Goal: Task Accomplishment & Management: Manage account settings

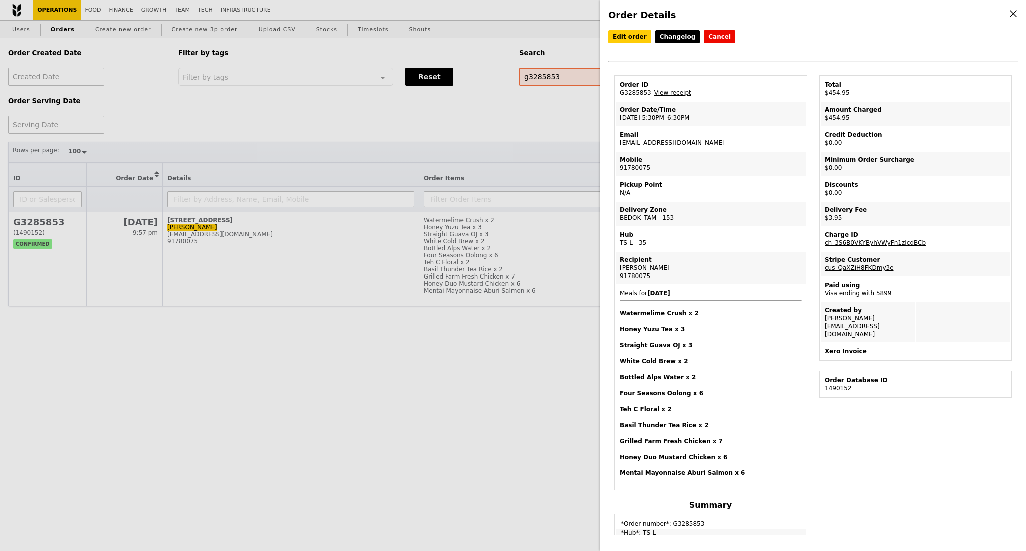
select select "100"
click at [559, 114] on div "Order Details Edit order Changelog Cancel Order ID G3285853 – View receipt Orde…" at bounding box center [513, 275] width 1026 height 551
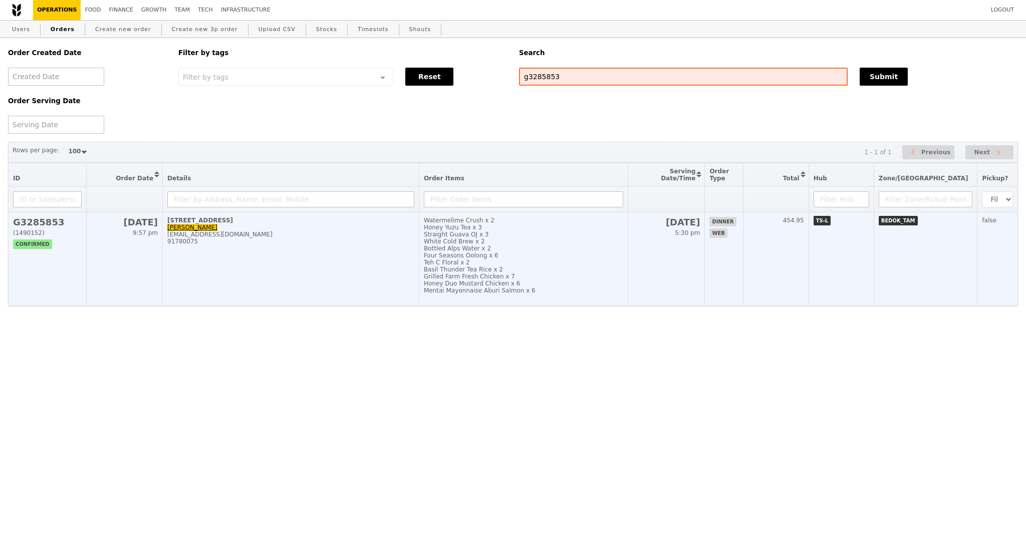
click at [315, 264] on td "131 Tampines Street 86, #Safari-Room Lin oonkean@yahoo.com 91780075" at bounding box center [291, 259] width 257 height 94
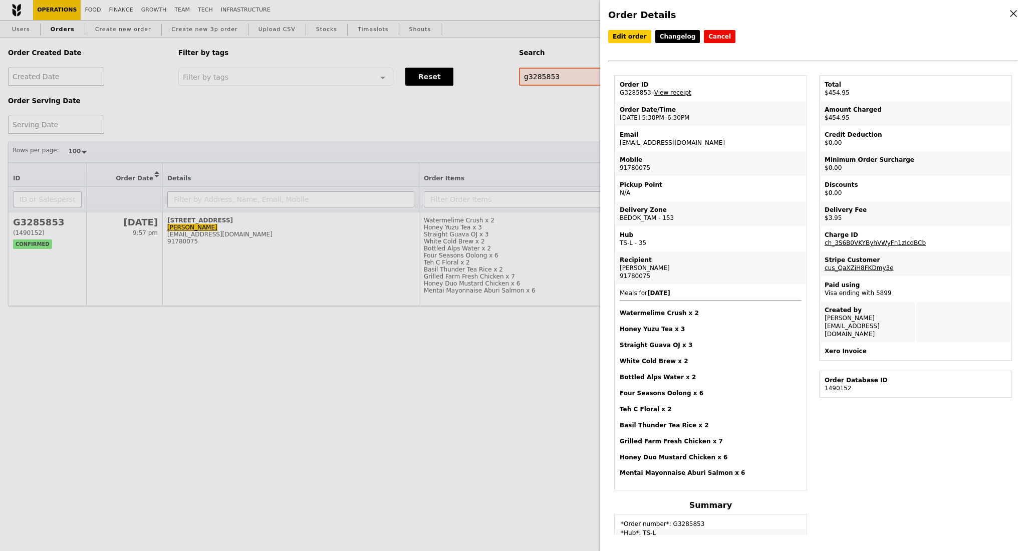
click at [675, 95] on link "View receipt" at bounding box center [672, 92] width 37 height 7
drag, startPoint x: 666, startPoint y: 146, endPoint x: 619, endPoint y: 147, distance: 47.1
click at [619, 147] on td "Email oonkean@yahoo.com" at bounding box center [711, 139] width 190 height 24
copy td "oonkean@yahoo.com"
click at [634, 40] on link "Edit order" at bounding box center [629, 36] width 43 height 13
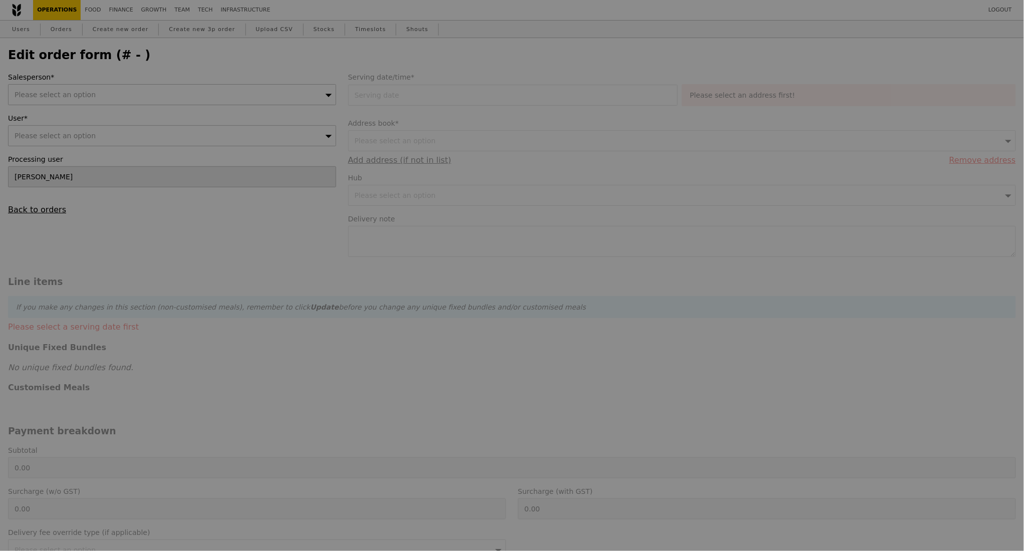
type input "13 Sep 2025"
type textarea "Please send it to function room called "Safari Room". Contact person is Lin 917…"
type input "451.00"
type input "2.71"
type input "2.95"
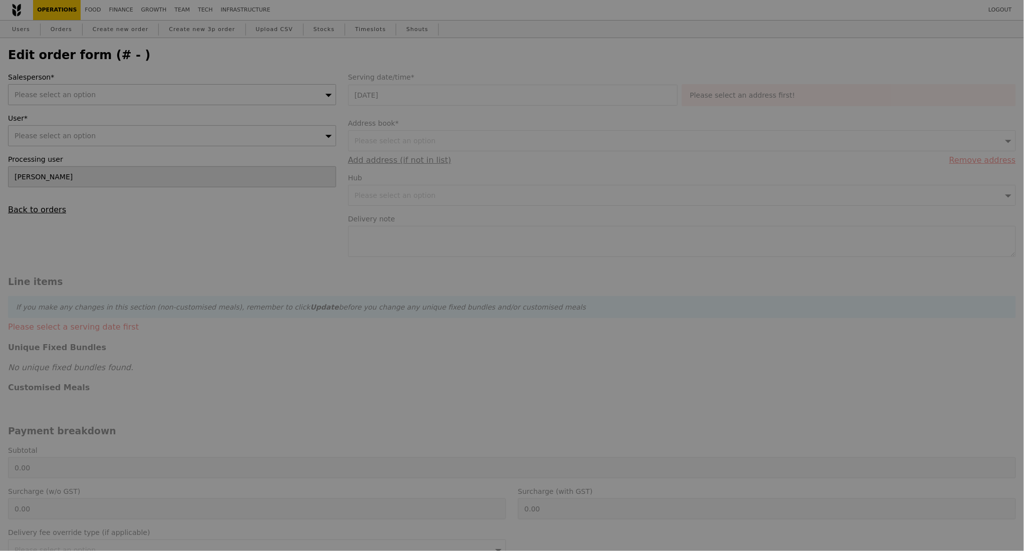
type input "453.95"
type input "Loading..."
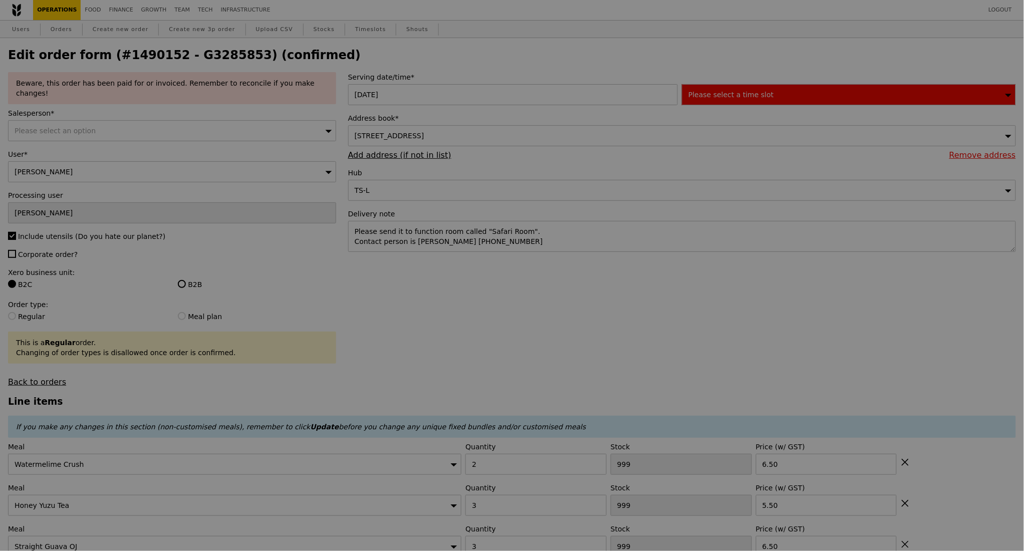
type input "498"
type input "497"
type input "498"
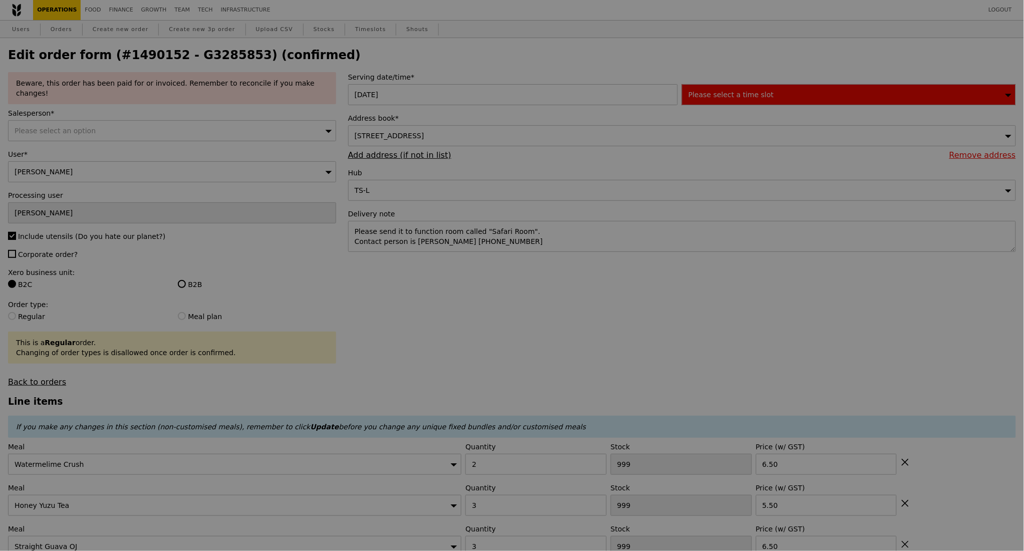
type input "494"
type input "498"
type input "496"
type input "485"
type input "479"
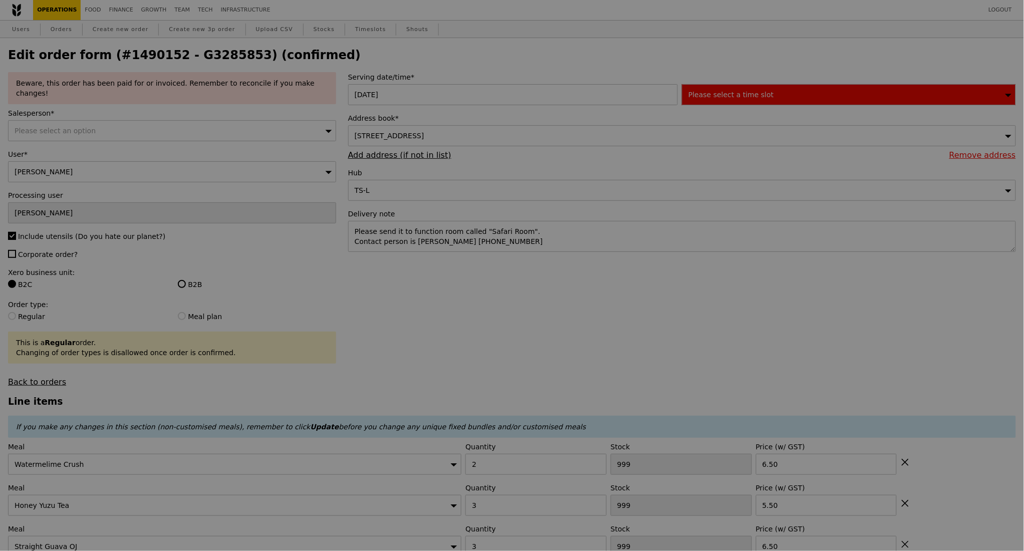
type input "492"
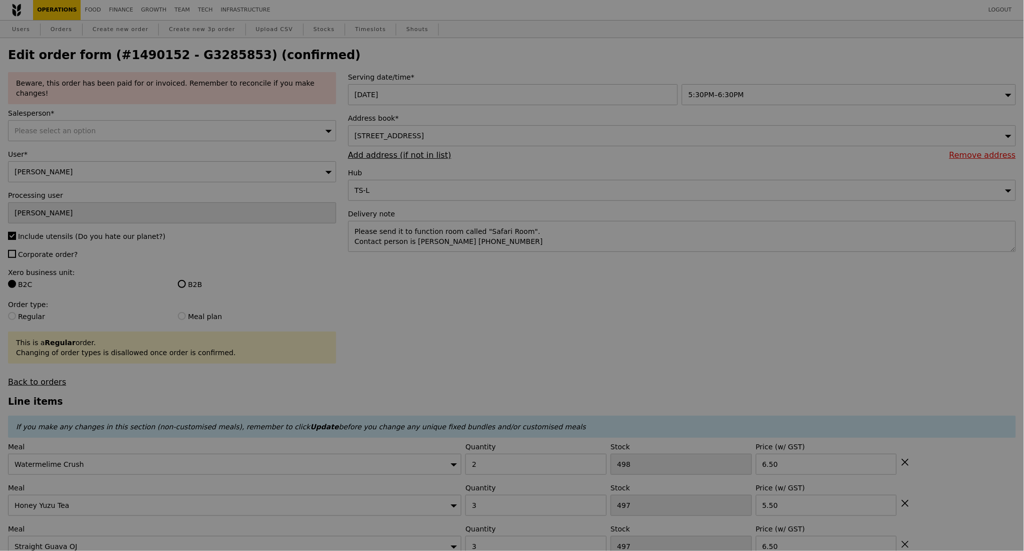
type input "Update"
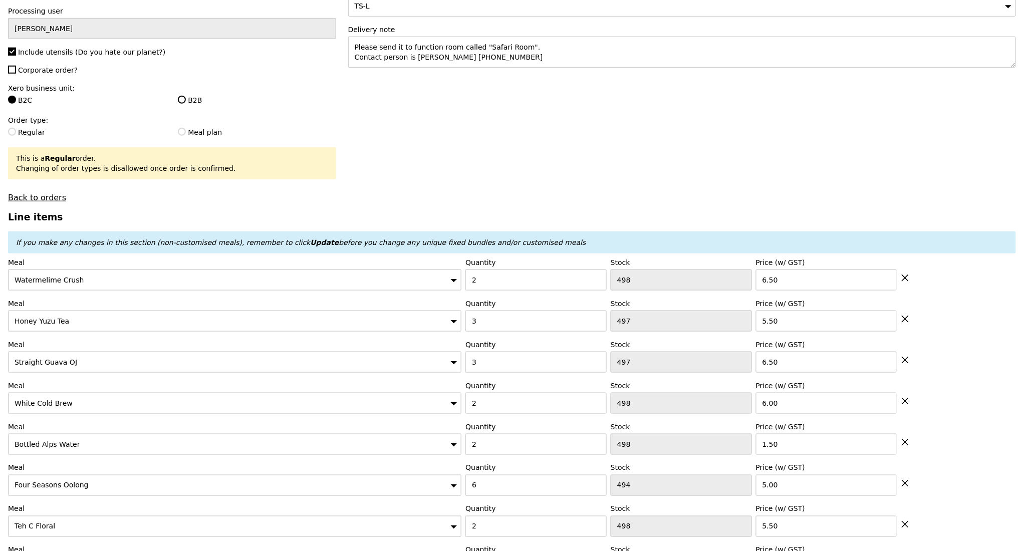
scroll to position [200, 0]
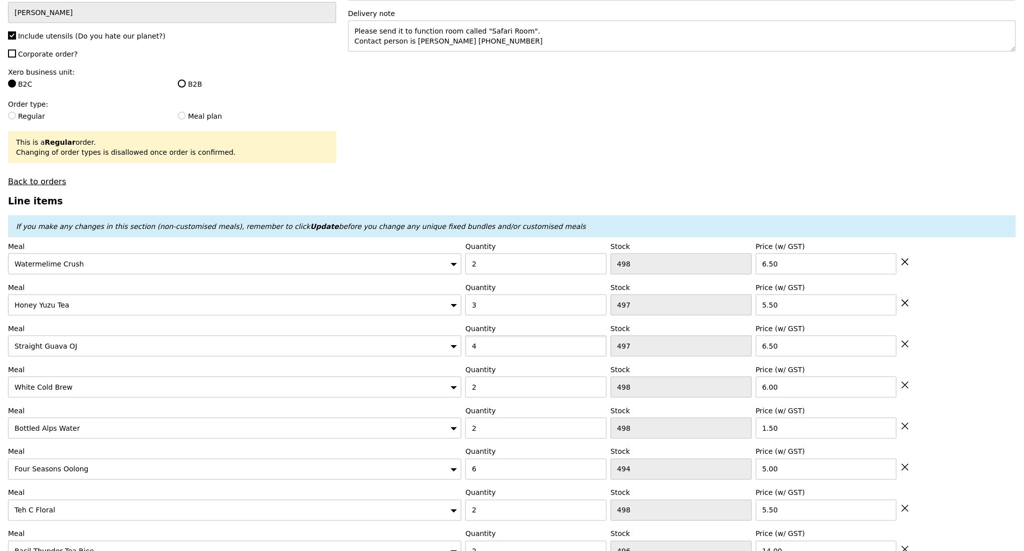
type input "4"
click at [596, 338] on input "4" at bounding box center [535, 346] width 141 height 21
type input "Loading..."
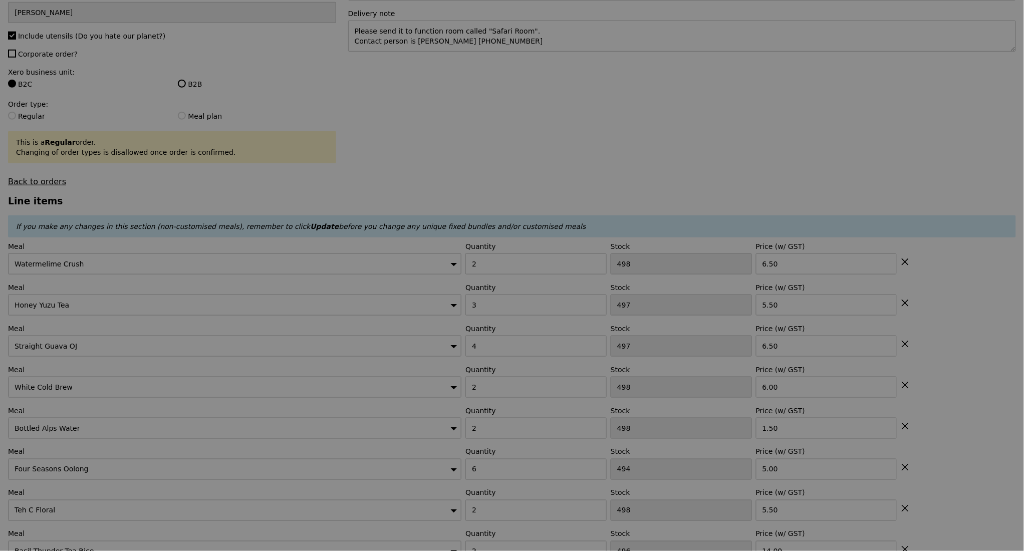
type input "0.00"
type input "2.95"
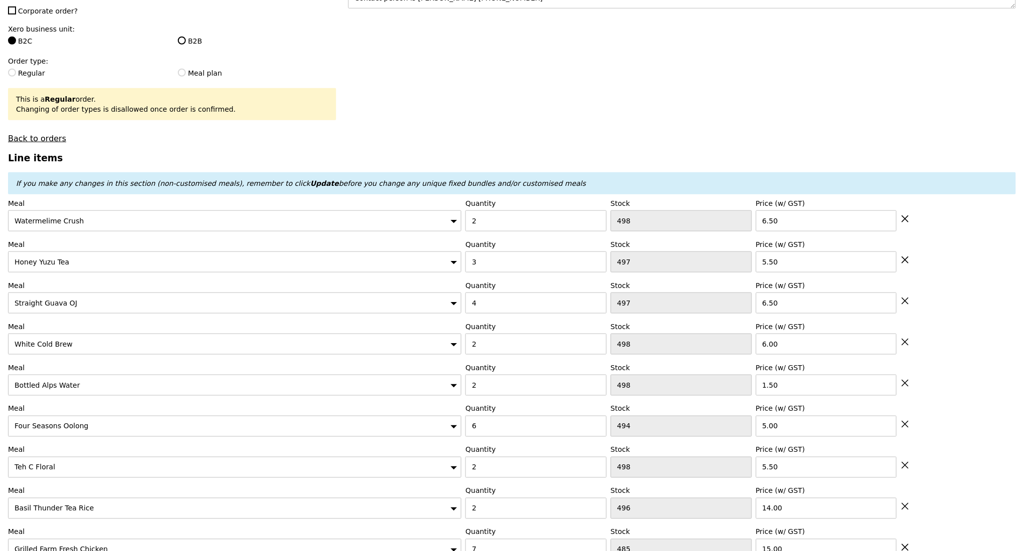
scroll to position [267, 0]
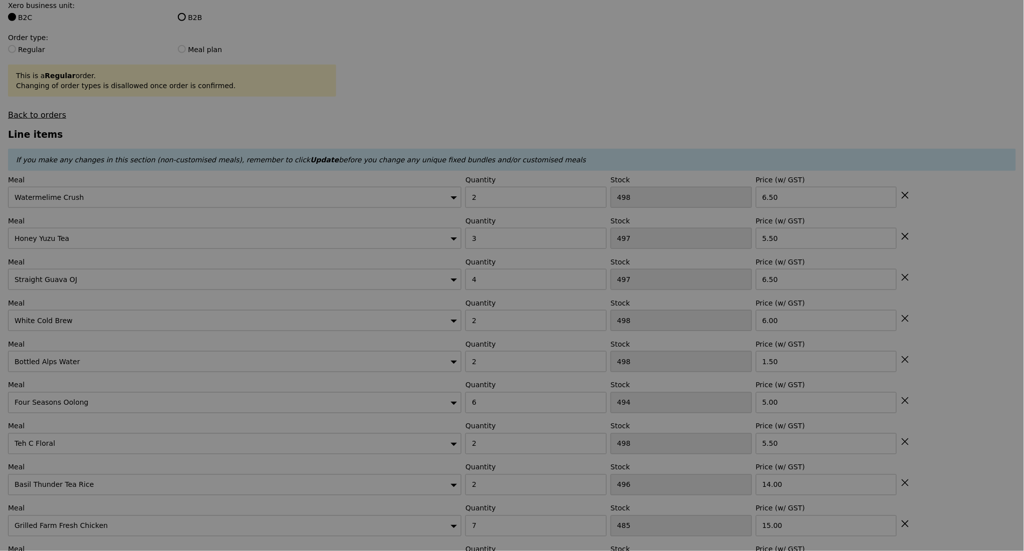
type input "Update"
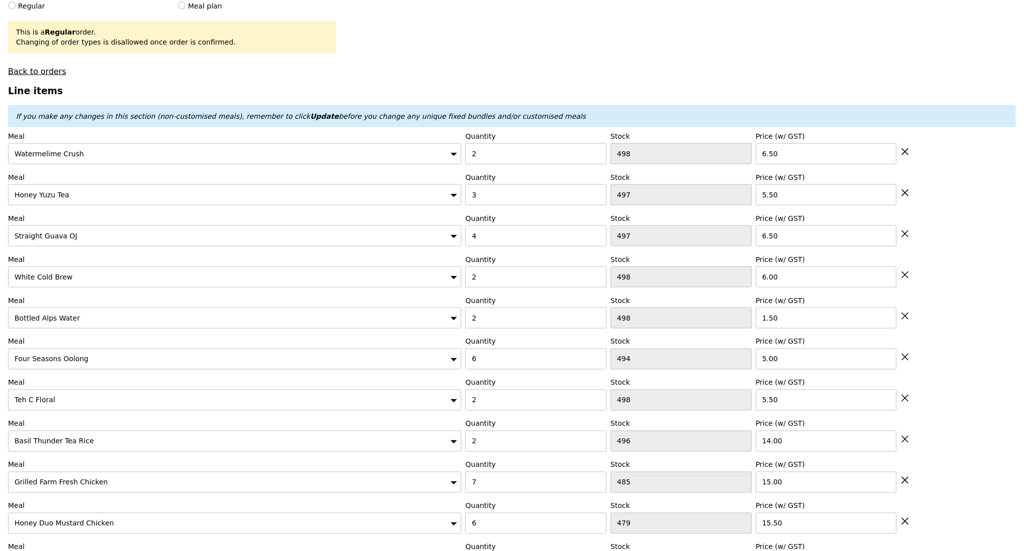
scroll to position [334, 0]
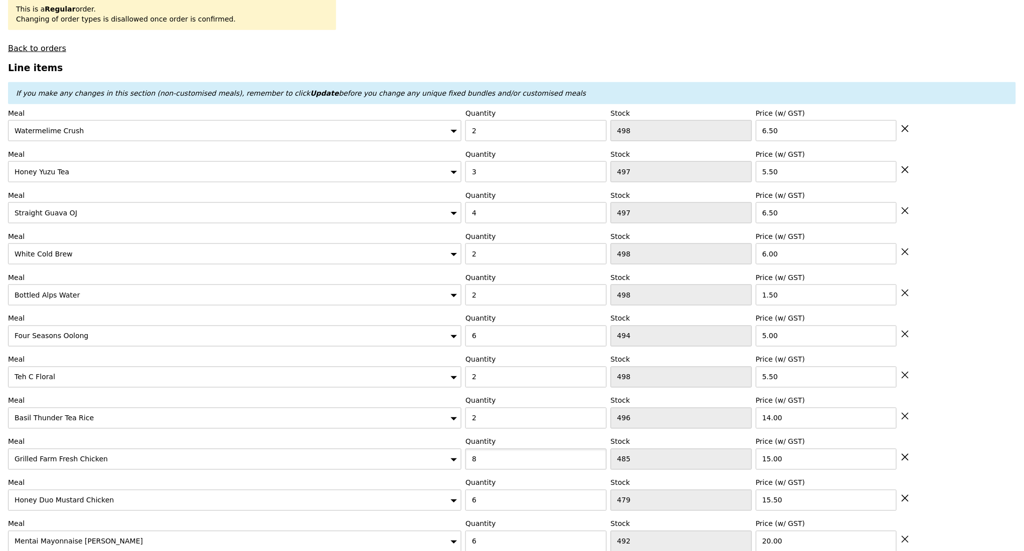
type input "8"
click at [596, 453] on input "8" at bounding box center [535, 459] width 141 height 21
click at [720, 63] on h3 "Line items" at bounding box center [512, 68] width 1008 height 11
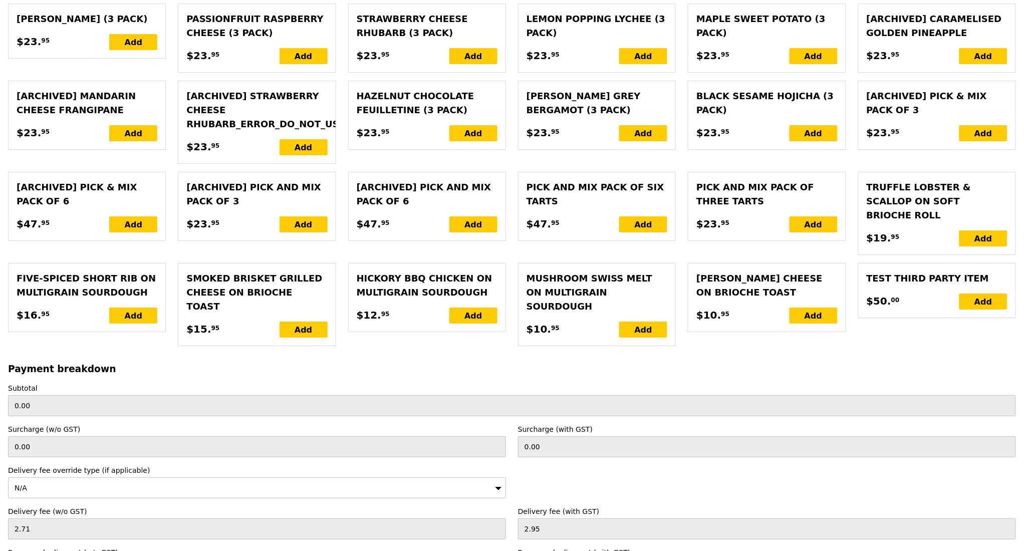
scroll to position [2519, 0]
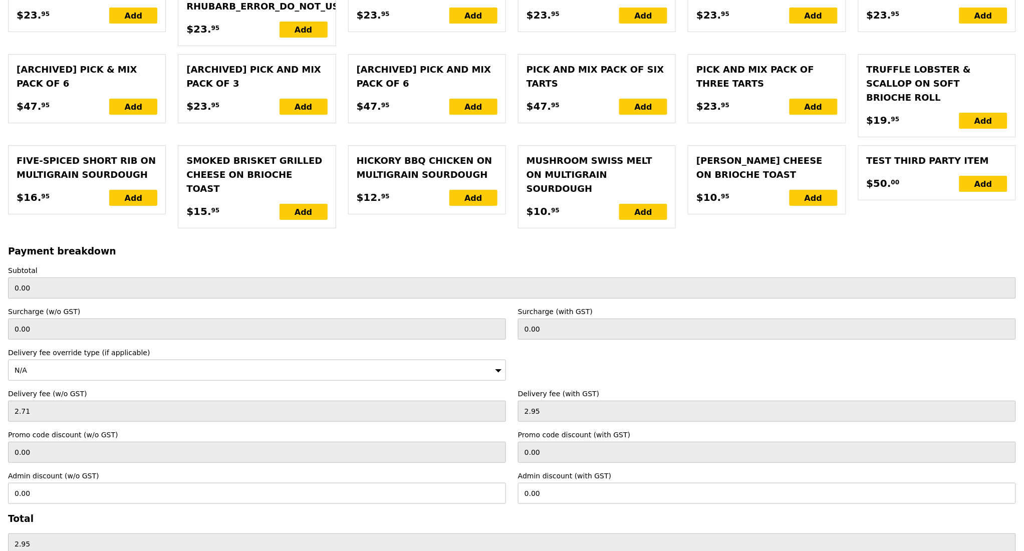
type input "Loading..."
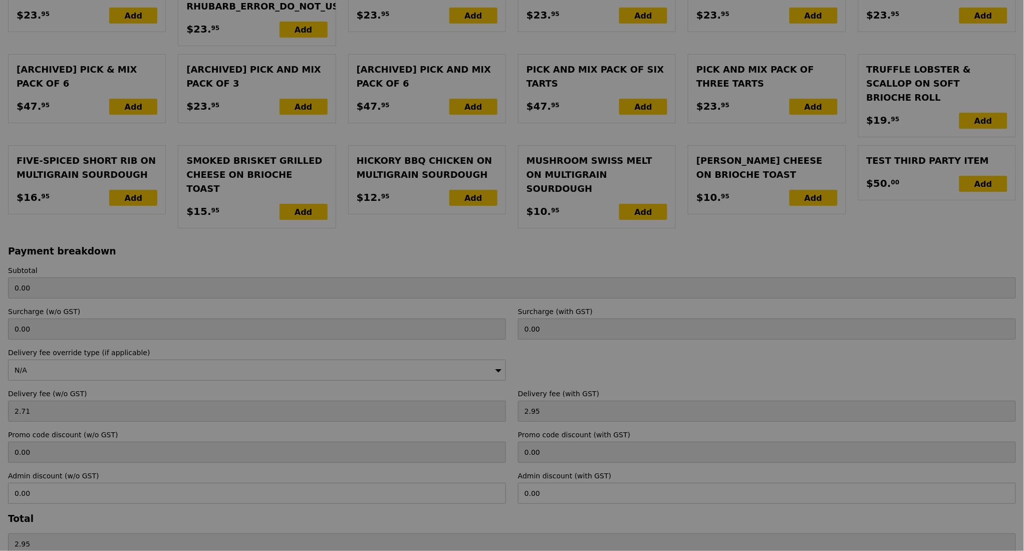
type input "472.50"
type input "475.45"
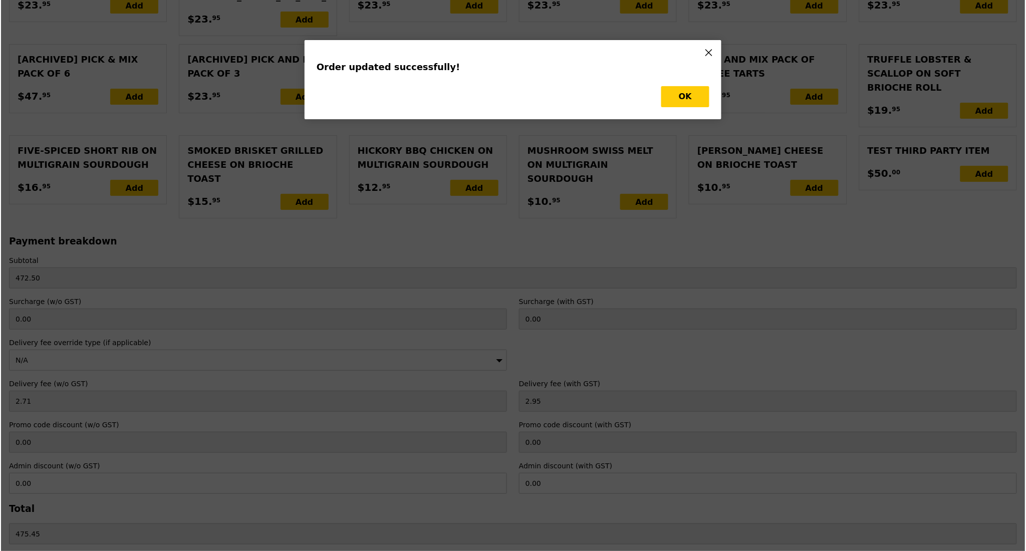
scroll to position [0, 0]
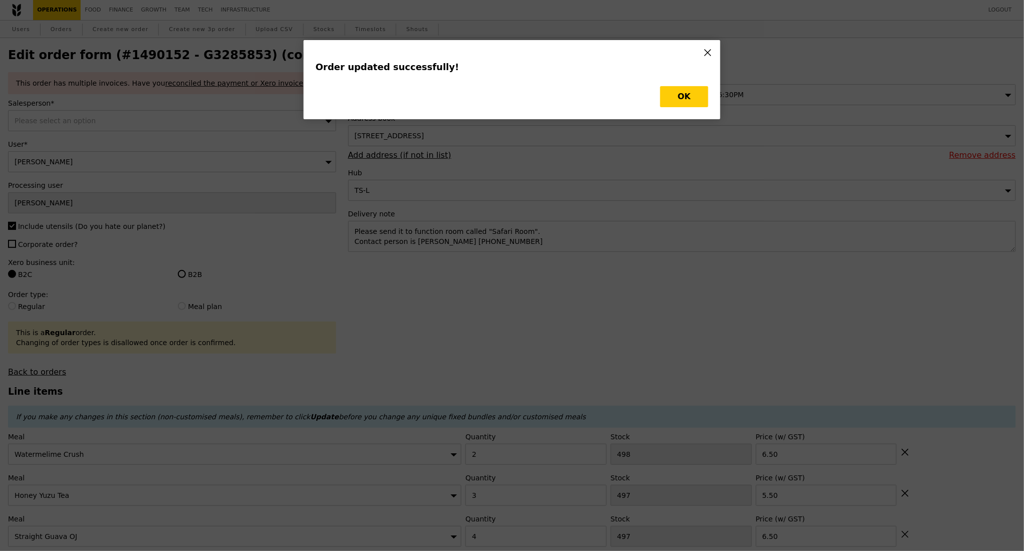
type input "Update"
type input "496"
type input "484"
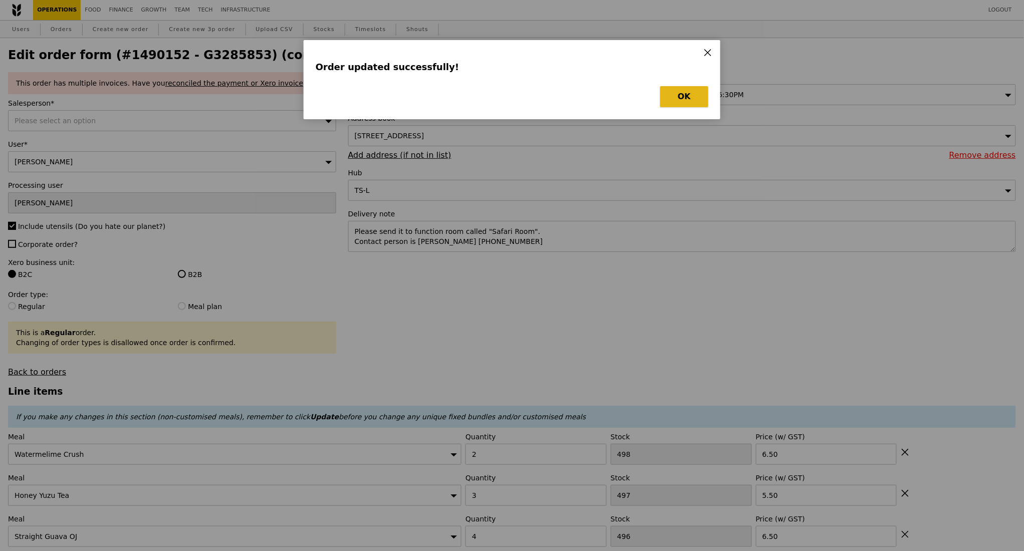
click at [695, 101] on button "OK" at bounding box center [684, 96] width 48 height 21
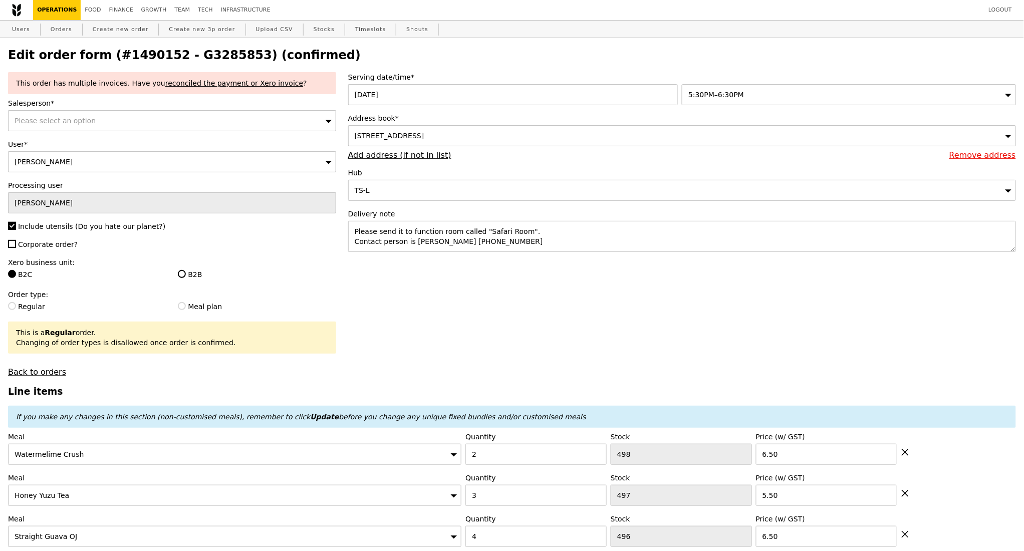
click at [209, 59] on h2 "Edit order form (#1490152 - G3285853) (confirmed)" at bounding box center [512, 55] width 1008 height 14
copy h2 "G3285853"
click at [60, 26] on link "Orders" at bounding box center [62, 30] width 30 height 18
select select "100"
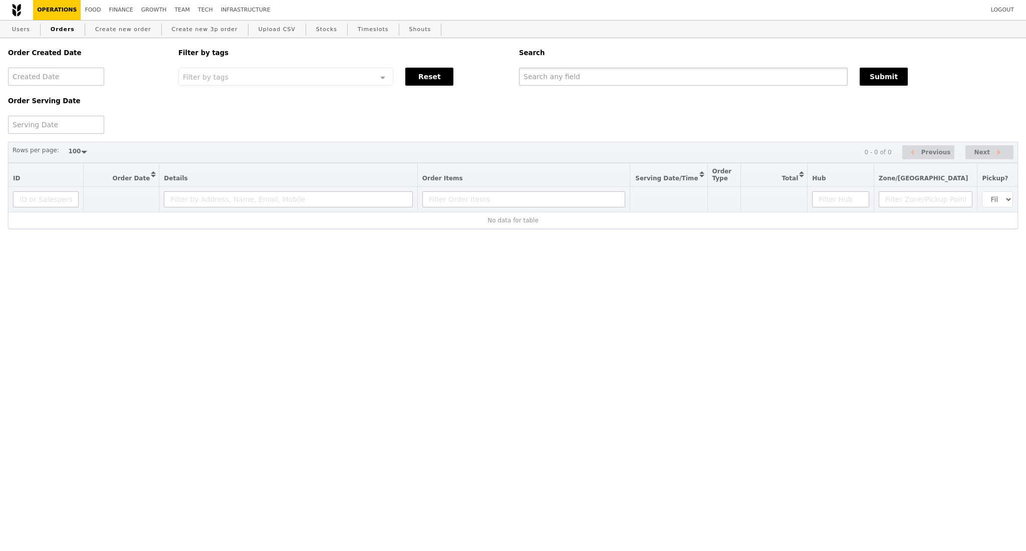
click at [663, 76] on input "text" at bounding box center [683, 77] width 329 height 18
paste input "G3285853"
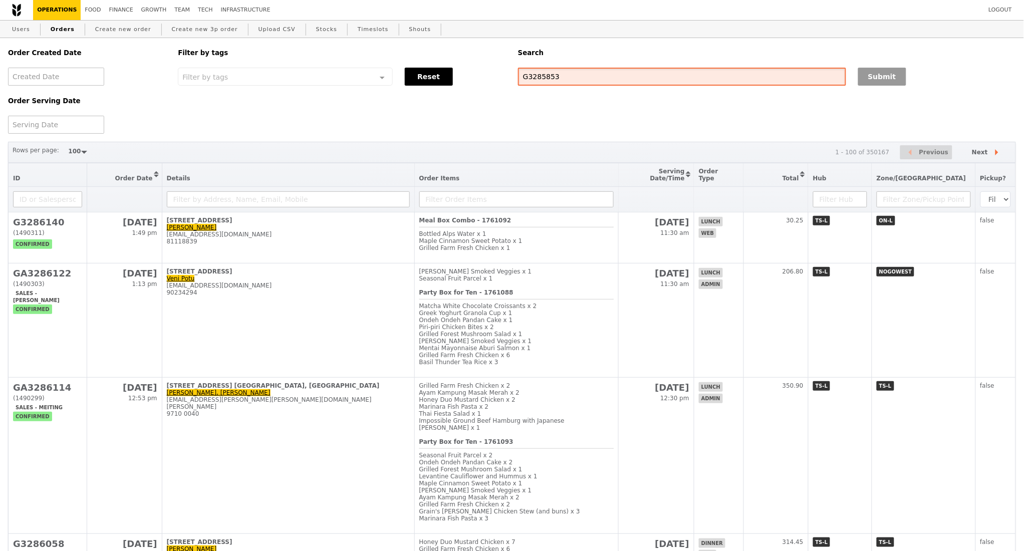
type input "G3285853"
click at [879, 80] on button "Submit" at bounding box center [882, 77] width 48 height 18
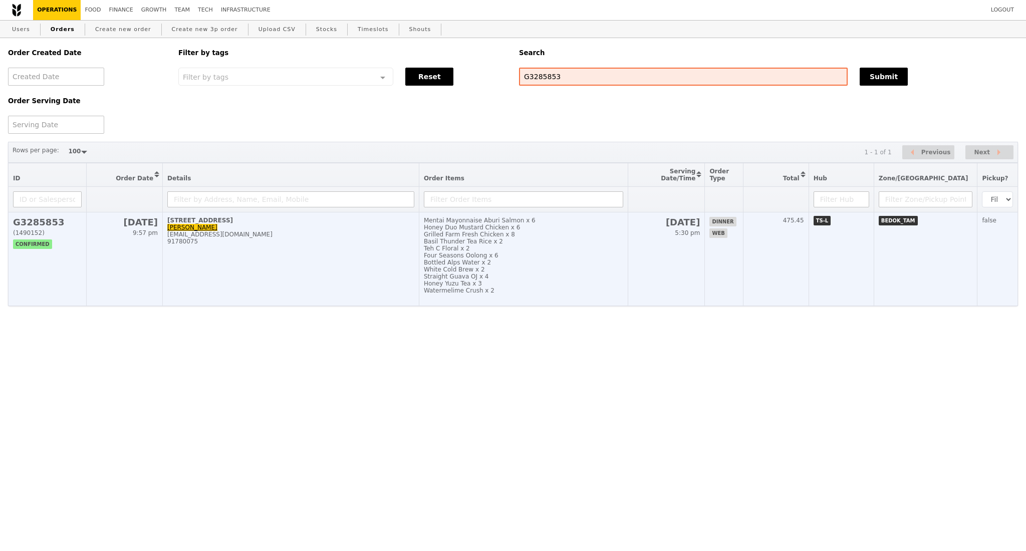
click at [311, 259] on td "131 Tampines Street 86, #Safari-Room Lin oonkean@yahoo.com 91780075" at bounding box center [291, 259] width 257 height 94
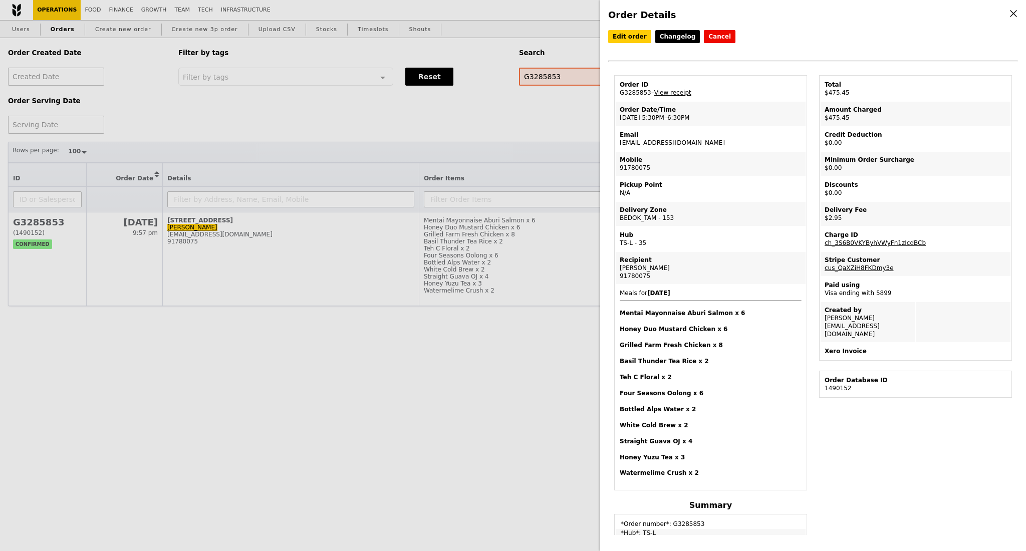
drag, startPoint x: 645, startPoint y: 96, endPoint x: 619, endPoint y: 98, distance: 26.6
click at [619, 98] on td "Order ID G3285853 – View receipt" at bounding box center [711, 89] width 190 height 24
copy td "G3285853"
drag, startPoint x: 681, startPoint y: 147, endPoint x: 618, endPoint y: 149, distance: 63.2
click at [618, 149] on td "Email oonkean@yahoo.com" at bounding box center [711, 139] width 190 height 24
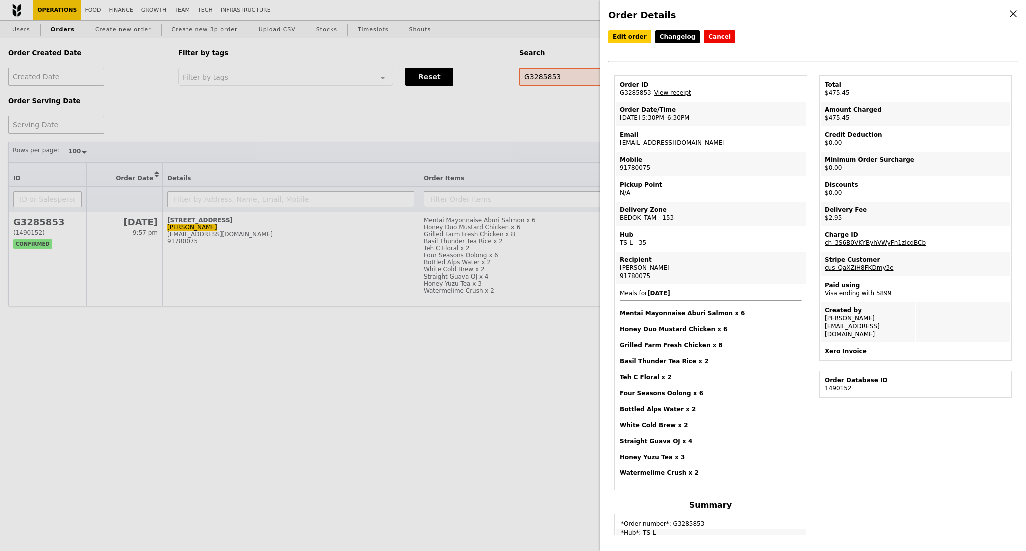
copy td "[EMAIL_ADDRESS][DOMAIN_NAME]"
drag, startPoint x: 648, startPoint y: 276, endPoint x: 619, endPoint y: 276, distance: 29.6
click at [620, 276] on div "91780075" at bounding box center [711, 276] width 182 height 8
copy div "91780075"
drag, startPoint x: 681, startPoint y: 144, endPoint x: 620, endPoint y: 148, distance: 61.2
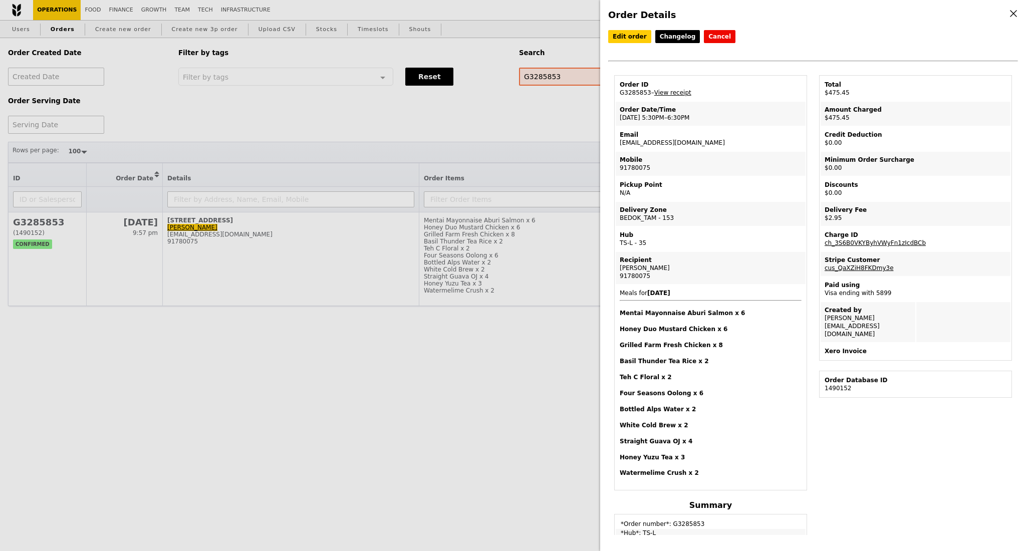
click at [620, 148] on td "Email oonkean@yahoo.com" at bounding box center [711, 139] width 190 height 24
copy td "[EMAIL_ADDRESS][DOMAIN_NAME]"
drag, startPoint x: 512, startPoint y: 409, endPoint x: 512, endPoint y: 401, distance: 7.5
click at [513, 407] on div "Order Details Edit order Changelog Cancel Order ID G3285853 – View receipt Orde…" at bounding box center [513, 275] width 1026 height 551
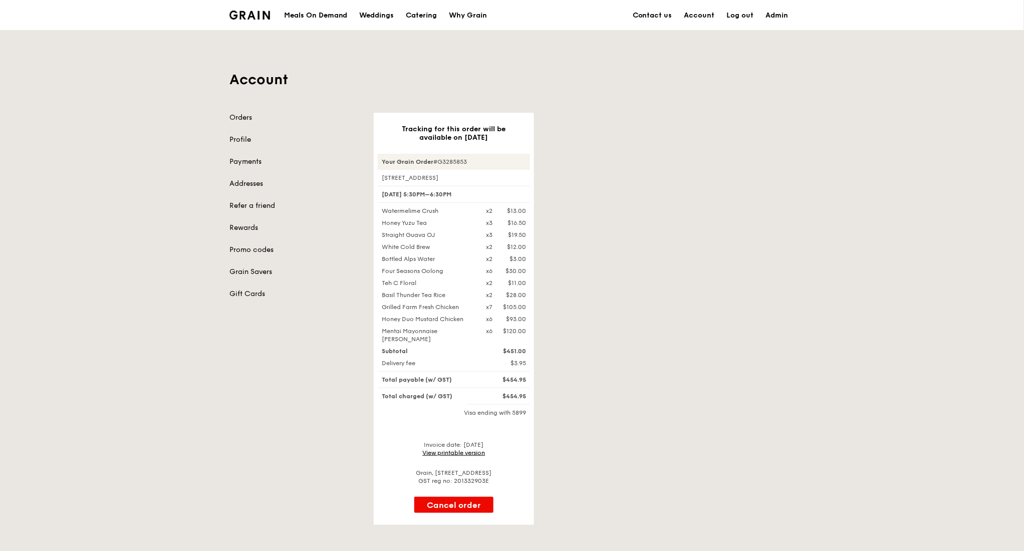
click at [450, 452] on link "View printable version" at bounding box center [454, 452] width 63 height 7
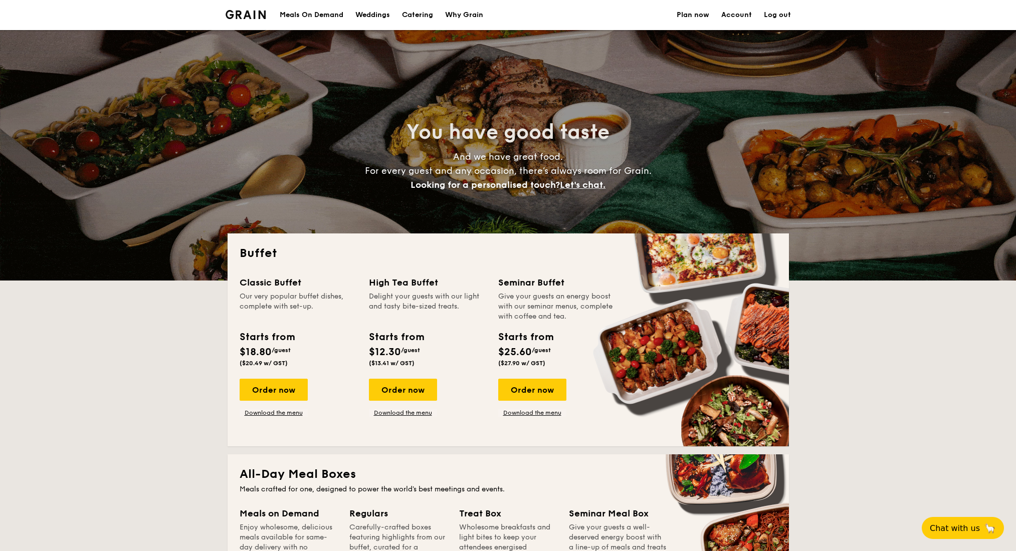
select select
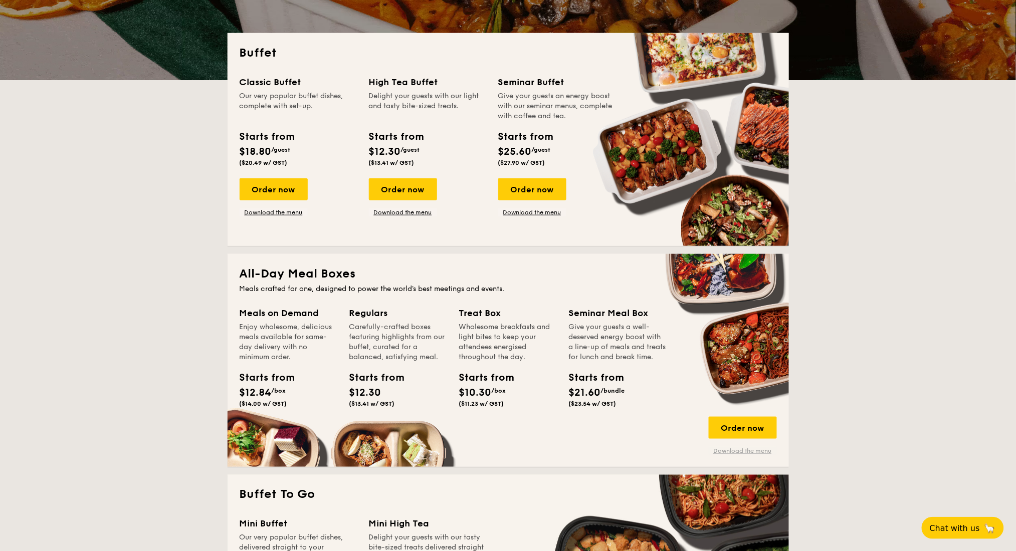
click at [727, 451] on link "Download the menu" at bounding box center [742, 451] width 68 height 8
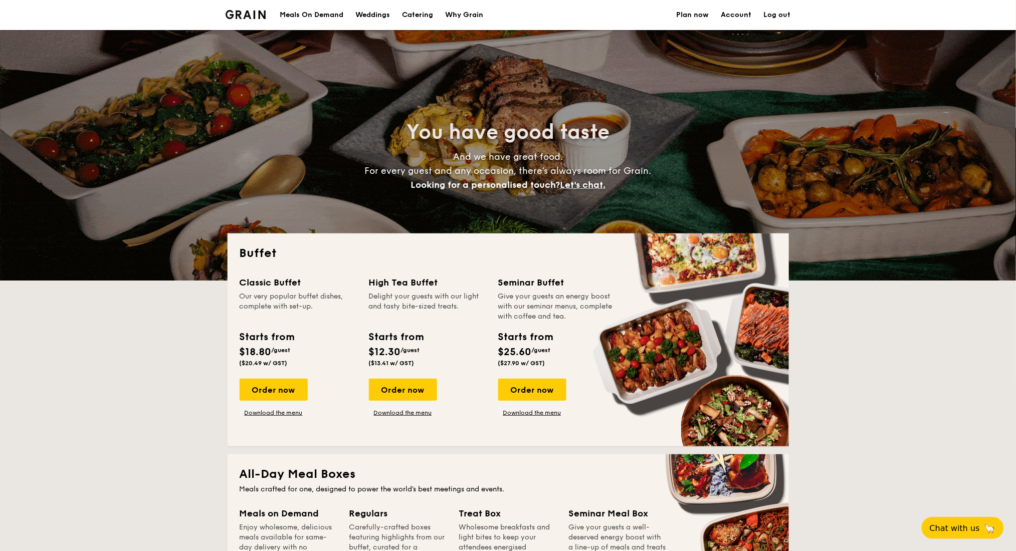
click at [319, 12] on div "Meals On Demand" at bounding box center [312, 15] width 64 height 30
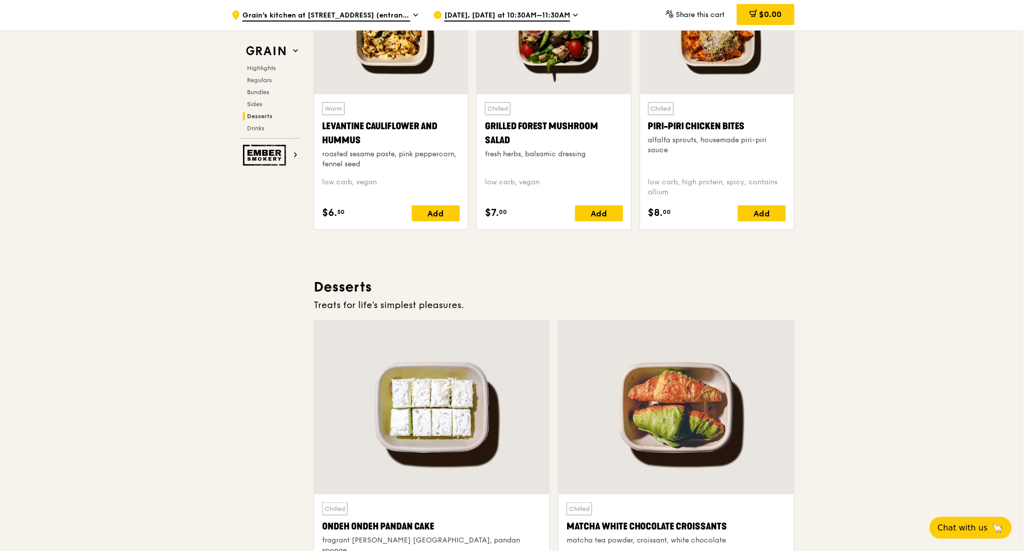
scroll to position [2862, 0]
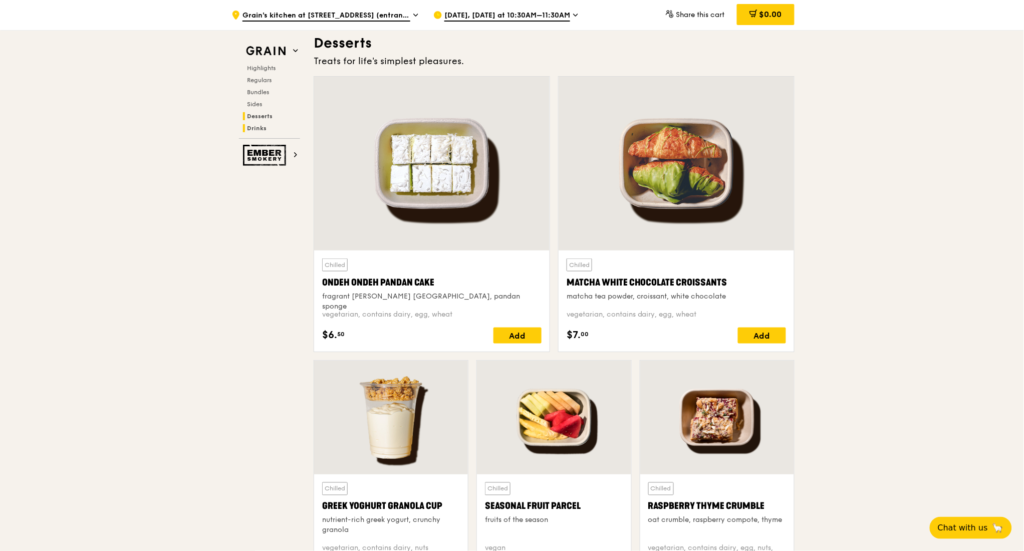
click at [261, 129] on span "Drinks" at bounding box center [257, 128] width 20 height 7
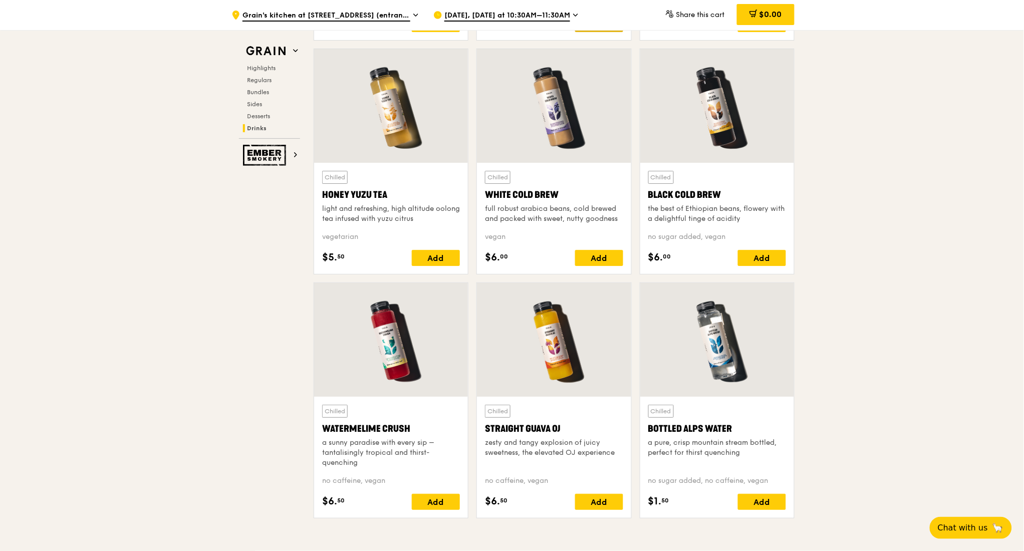
scroll to position [3801, 0]
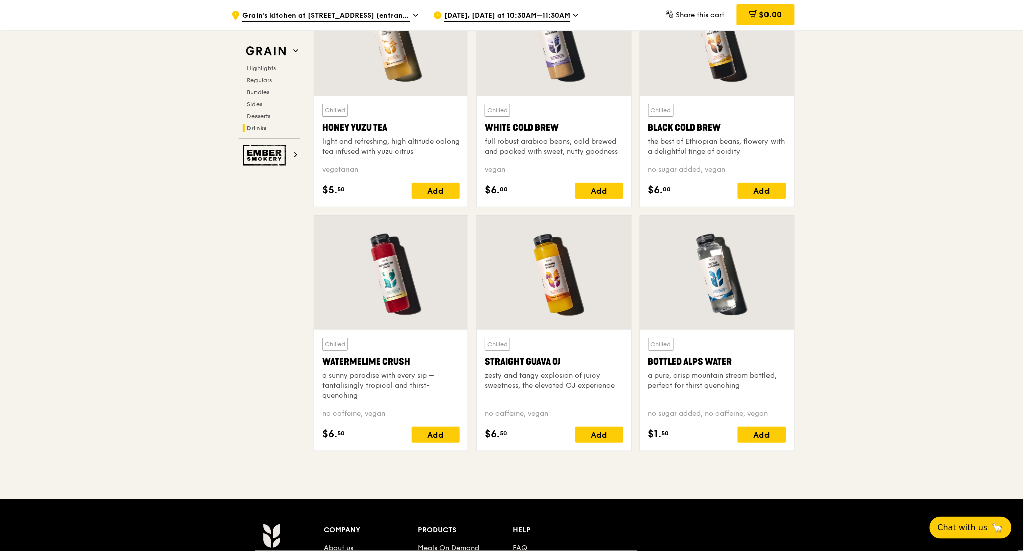
click at [539, 303] on div at bounding box center [554, 273] width 154 height 114
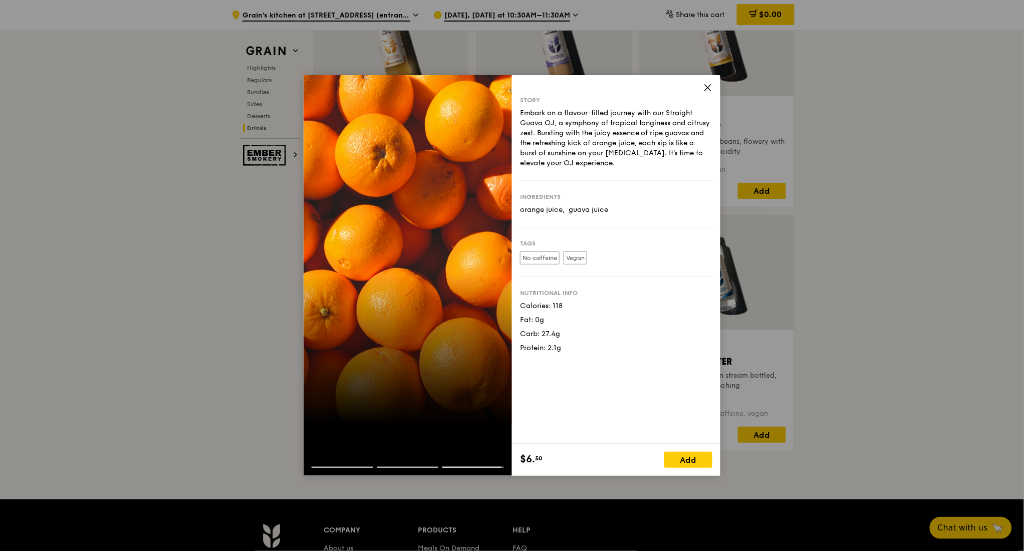
click at [706, 87] on icon at bounding box center [708, 88] width 6 height 6
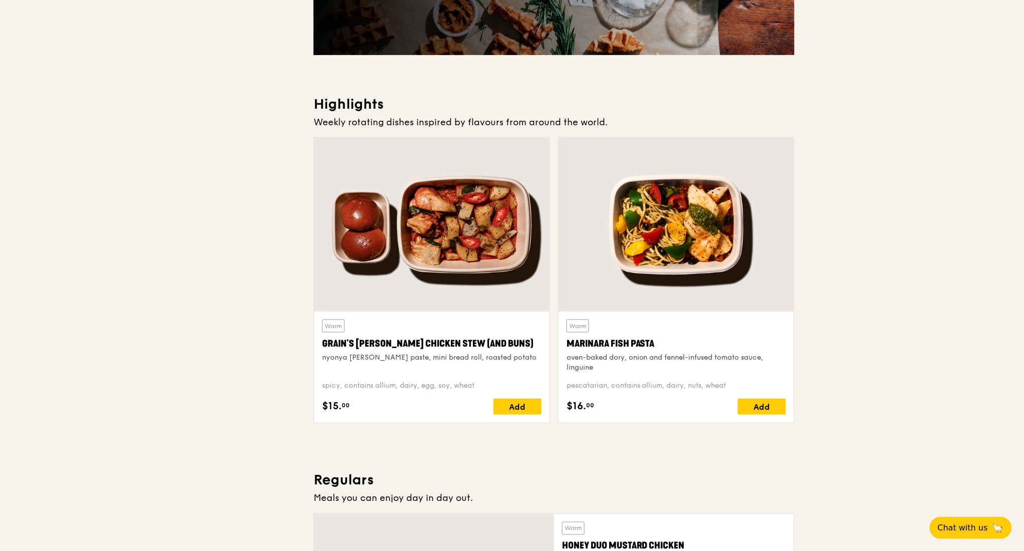
scroll to position [0, 0]
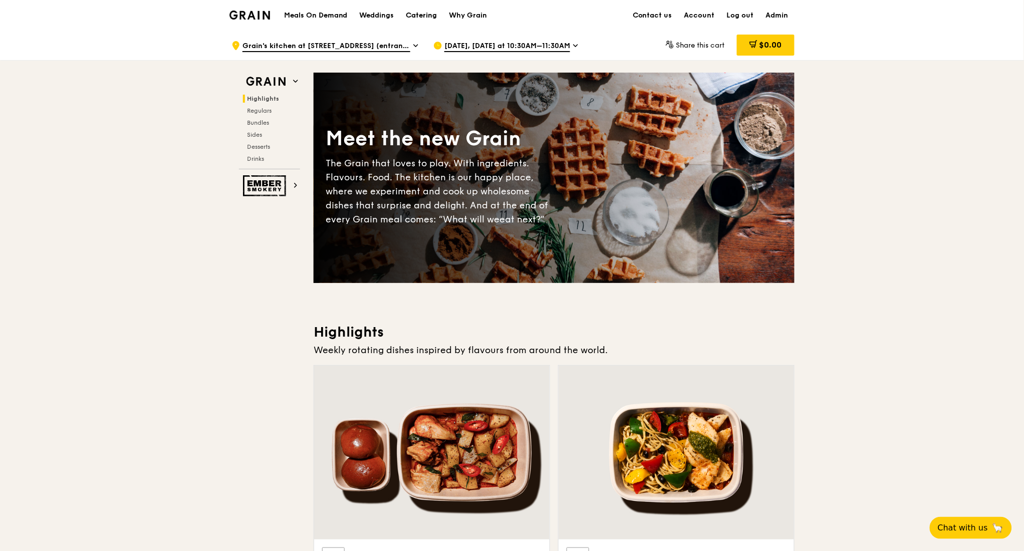
click at [427, 11] on div "Catering" at bounding box center [421, 16] width 31 height 30
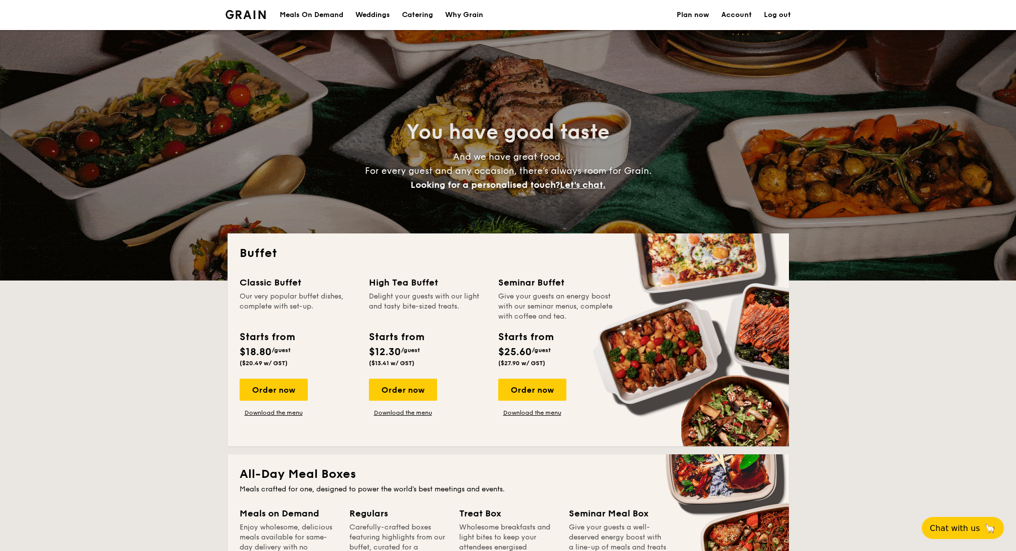
select select
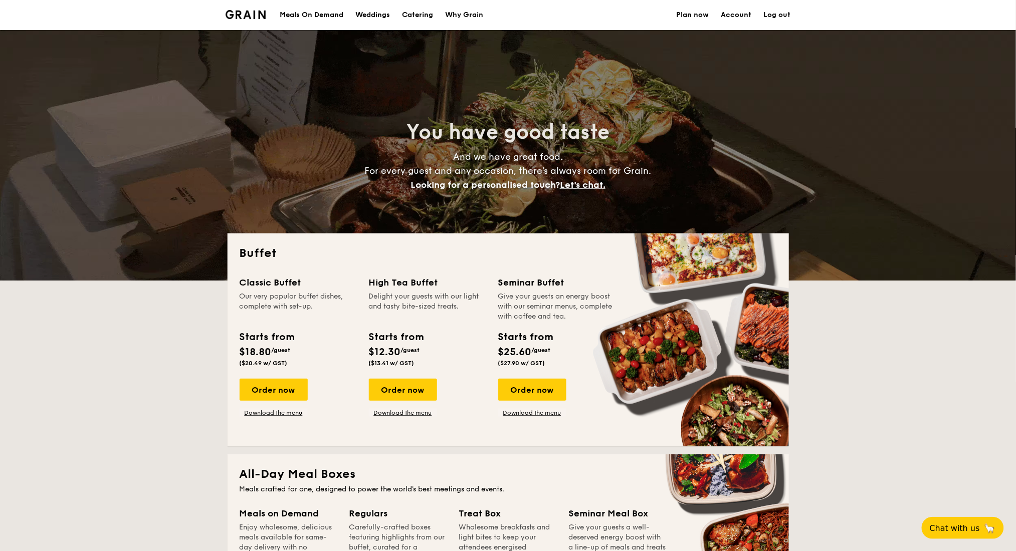
scroll to position [200, 0]
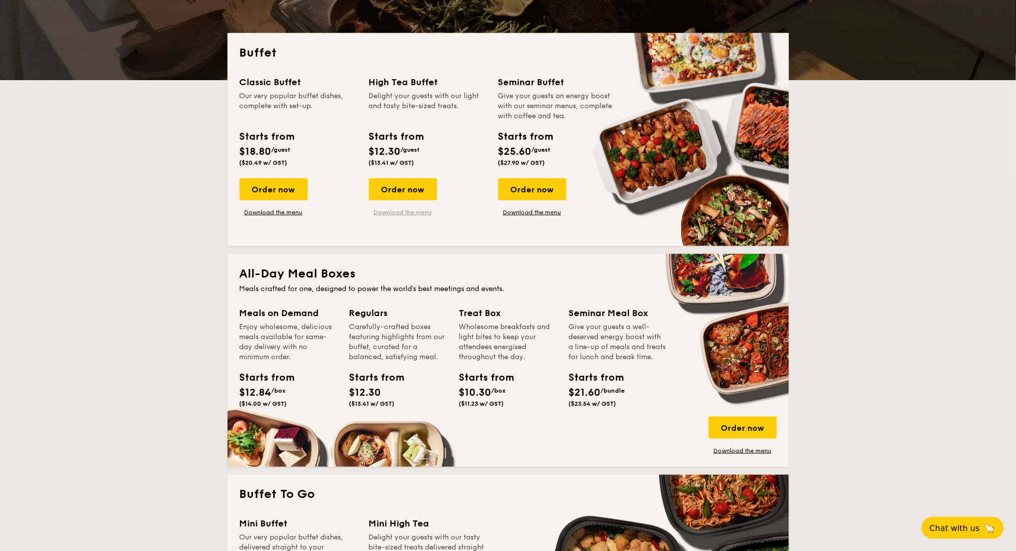
click at [425, 211] on link "Download the menu" at bounding box center [403, 212] width 68 height 8
click at [719, 450] on link "Download the menu" at bounding box center [742, 451] width 68 height 8
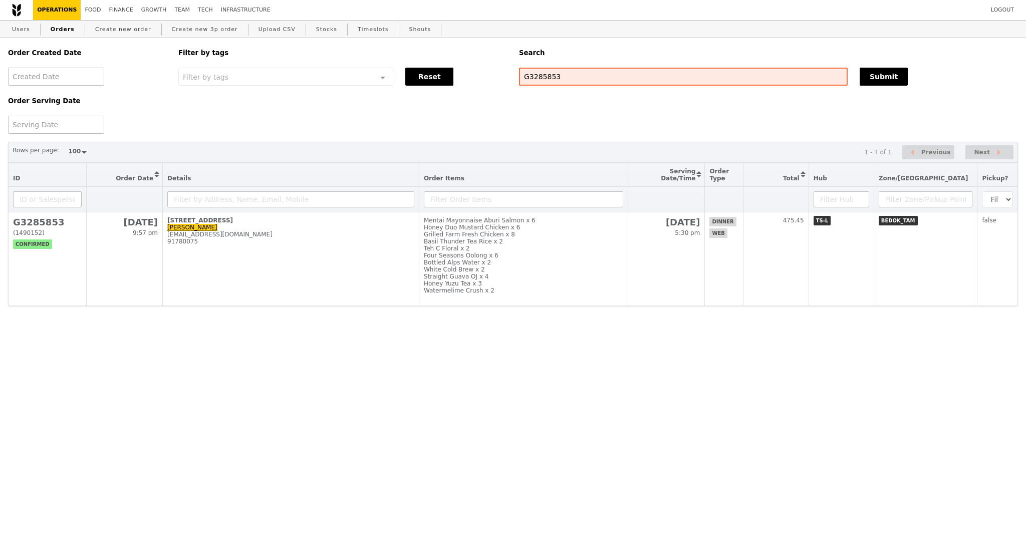
select select "100"
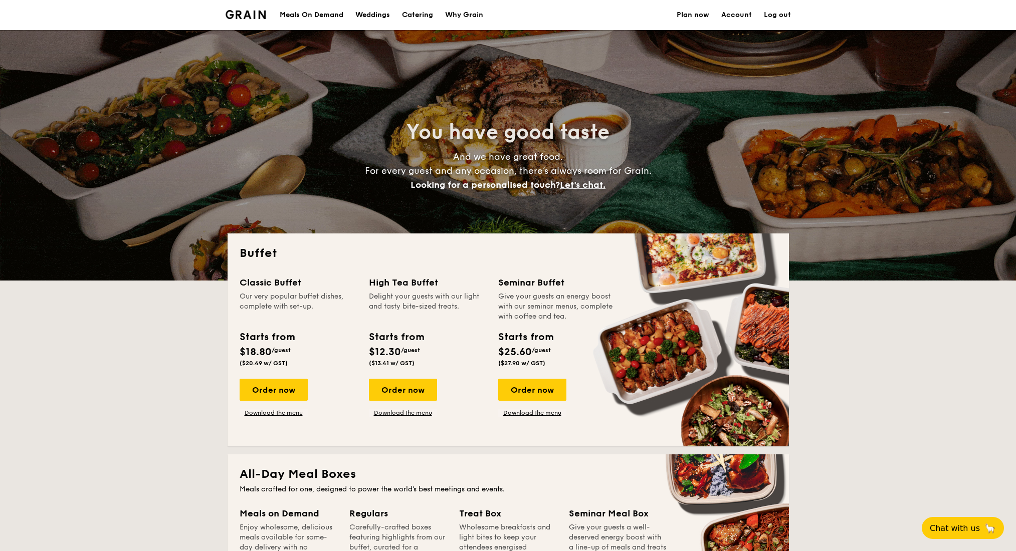
select select
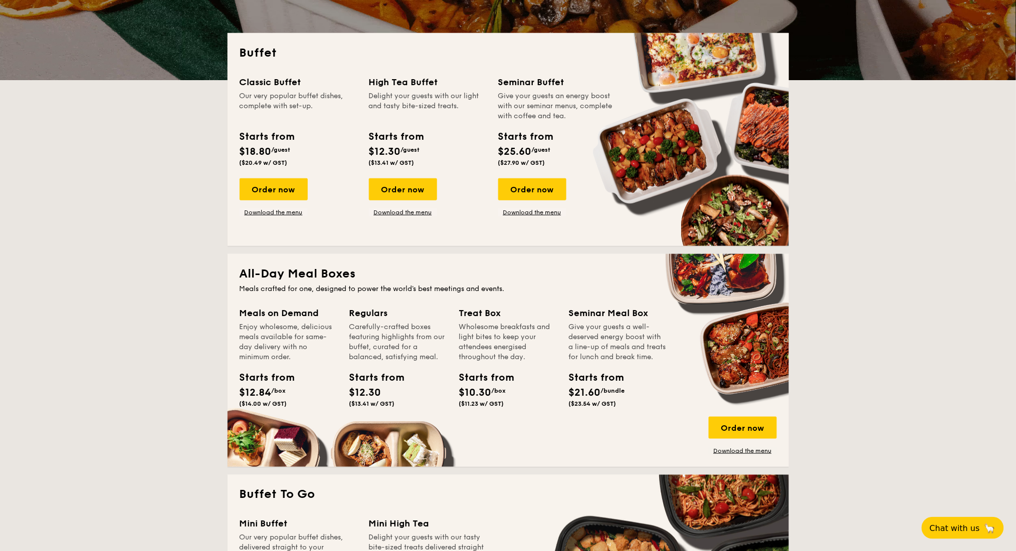
drag, startPoint x: 414, startPoint y: 210, endPoint x: 412, endPoint y: 204, distance: 6.8
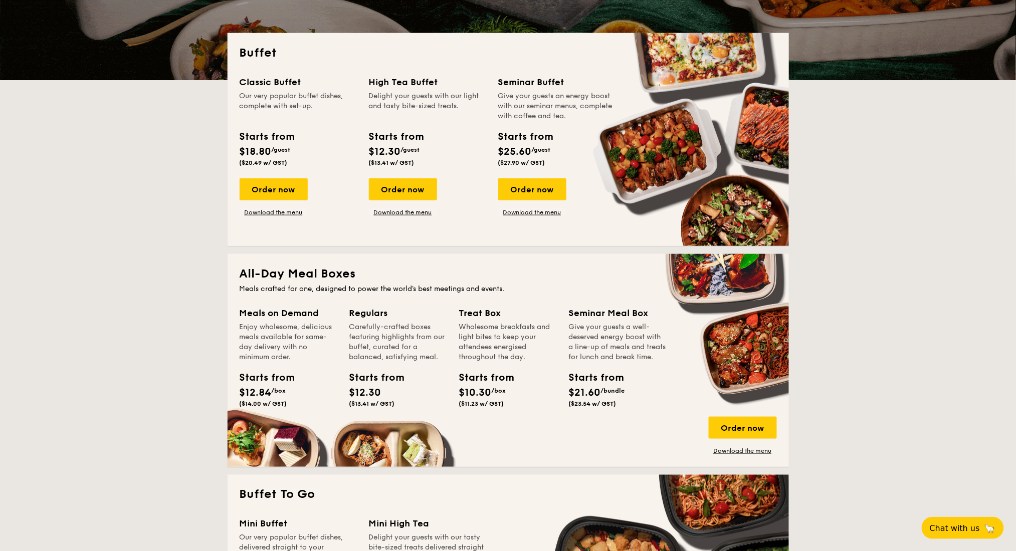
click at [414, 210] on link "Download the menu" at bounding box center [403, 212] width 68 height 8
